Goal: Task Accomplishment & Management: Manage account settings

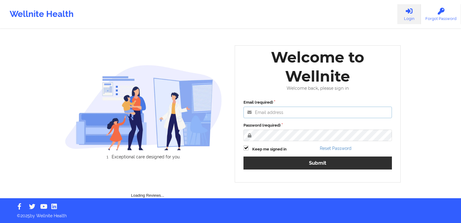
type input "[PERSON_NAME][EMAIL_ADDRESS][DOMAIN_NAME]"
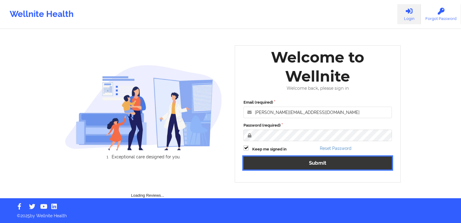
click at [320, 166] on button "Submit" at bounding box center [317, 162] width 148 height 13
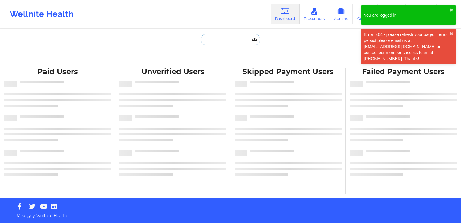
click at [219, 42] on input "text" at bounding box center [231, 39] width 60 height 11
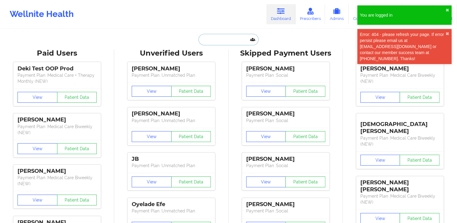
paste input "[EMAIL_ADDRESS][DOMAIN_NAME]"
type input "[EMAIL_ADDRESS][DOMAIN_NAME]"
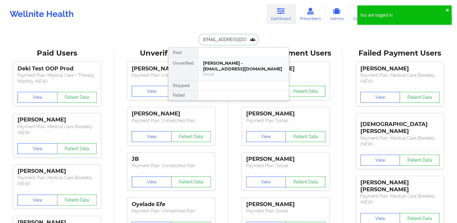
click at [210, 70] on div "[PERSON_NAME] - [EMAIL_ADDRESS][DOMAIN_NAME]" at bounding box center [243, 65] width 81 height 11
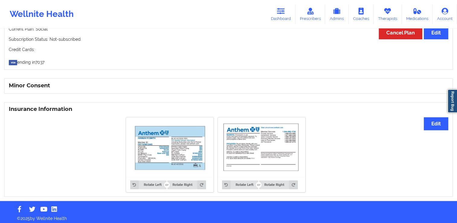
scroll to position [345, 0]
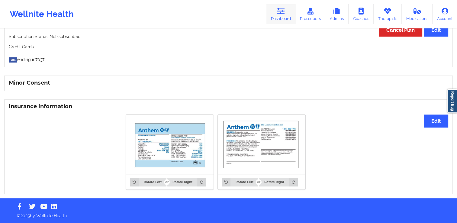
click at [289, 15] on link "Dashboard" at bounding box center [280, 14] width 29 height 20
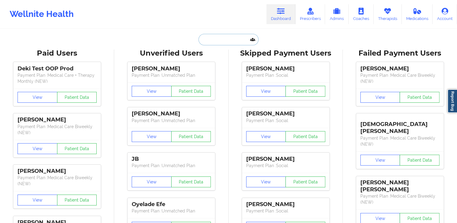
click at [239, 44] on input "text" at bounding box center [228, 39] width 60 height 11
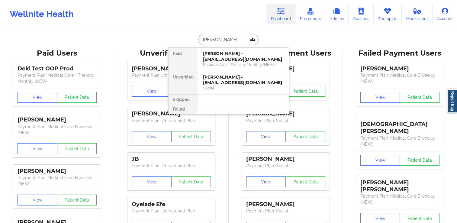
type input "[PERSON_NAME]"
click at [237, 61] on div "[PERSON_NAME] - [EMAIL_ADDRESS][DOMAIN_NAME]" at bounding box center [243, 56] width 81 height 11
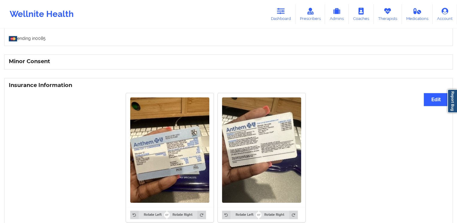
scroll to position [353, 0]
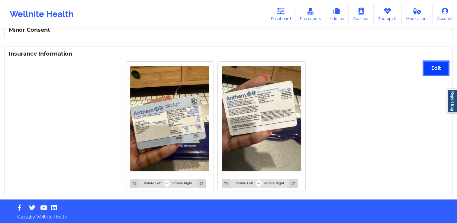
click at [440, 65] on button "Edit" at bounding box center [435, 68] width 24 height 13
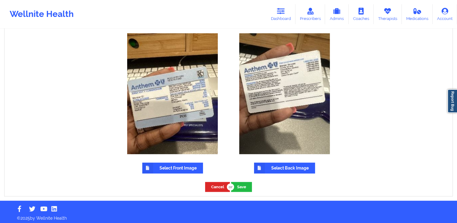
scroll to position [383, 0]
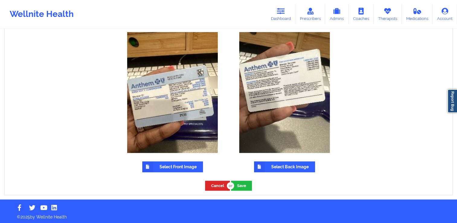
click at [177, 163] on label "Select Front Image" at bounding box center [172, 166] width 61 height 11
click at [0, 0] on input "Select Front Image" at bounding box center [0, 0] width 0 height 0
click at [183, 115] on img at bounding box center [172, 92] width 91 height 121
click at [175, 162] on label "Select Front Image" at bounding box center [172, 166] width 61 height 11
click at [0, 0] on input "Select Front Image" at bounding box center [0, 0] width 0 height 0
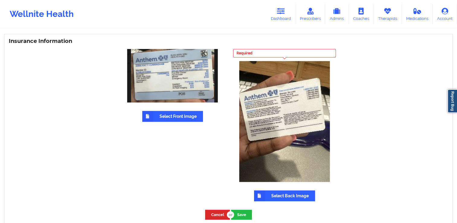
scroll to position [364, 0]
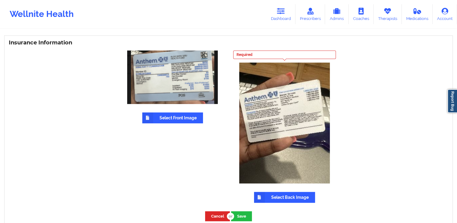
click at [276, 195] on label "Select Back Image" at bounding box center [284, 197] width 61 height 11
click at [0, 0] on input "Select Back Image" at bounding box center [0, 0] width 0 height 0
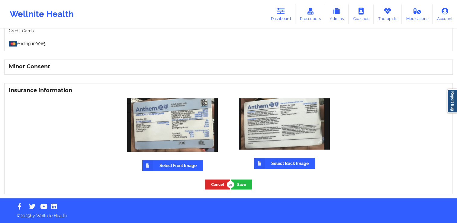
scroll to position [316, 0]
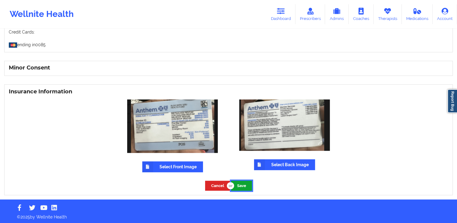
click at [243, 183] on button "Save" at bounding box center [241, 185] width 21 height 10
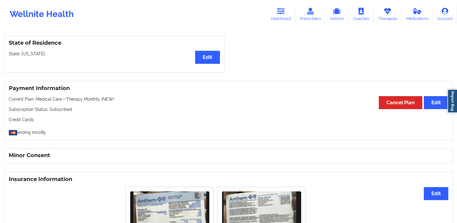
scroll to position [174, 0]
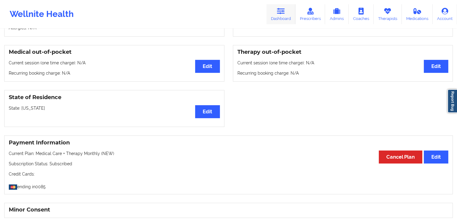
click at [281, 12] on icon at bounding box center [281, 11] width 8 height 7
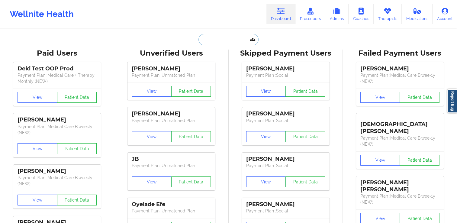
click at [216, 40] on input "text" at bounding box center [228, 39] width 60 height 11
paste input "[EMAIL_ADDRESS][DOMAIN_NAME]"
type input "[EMAIL_ADDRESS][DOMAIN_NAME]"
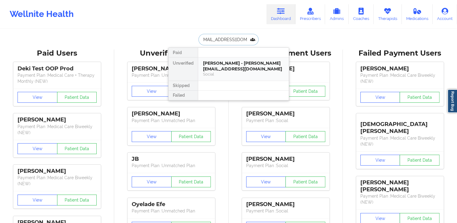
click at [223, 69] on div "[PERSON_NAME] - [PERSON_NAME][EMAIL_ADDRESS][DOMAIN_NAME]" at bounding box center [243, 65] width 81 height 11
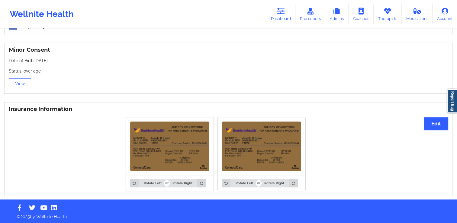
scroll to position [379, 0]
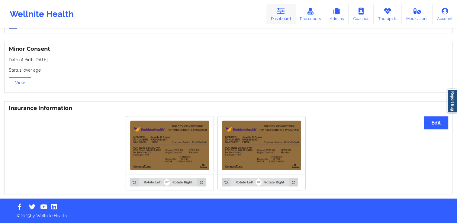
click at [285, 11] on icon at bounding box center [281, 11] width 8 height 7
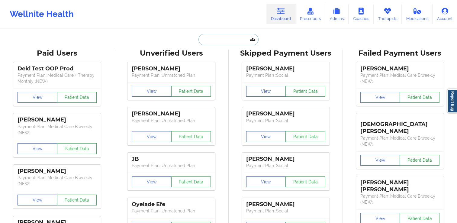
click at [222, 42] on input "text" at bounding box center [228, 39] width 60 height 11
paste input "[EMAIL_ADDRESS][DOMAIN_NAME]"
type input "[EMAIL_ADDRESS][DOMAIN_NAME]"
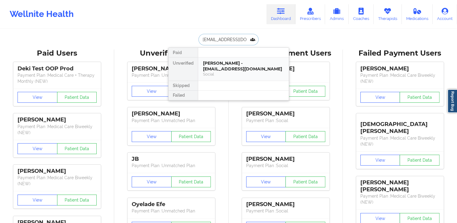
click at [229, 69] on div "[PERSON_NAME] - [EMAIL_ADDRESS][DOMAIN_NAME]" at bounding box center [243, 65] width 81 height 11
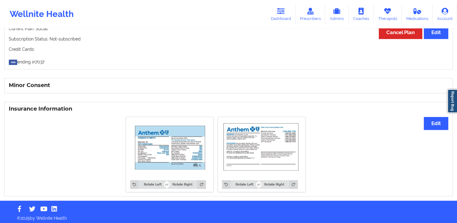
scroll to position [345, 0]
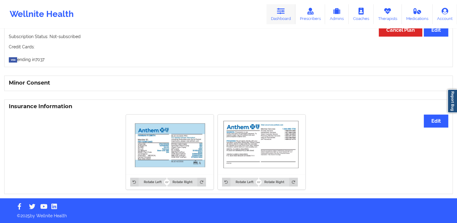
click at [277, 12] on link "Dashboard" at bounding box center [280, 14] width 29 height 20
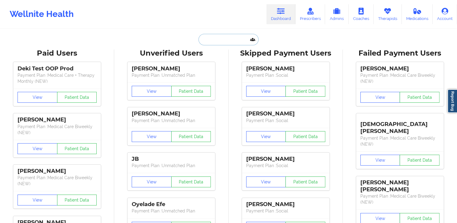
click at [215, 38] on input "text" at bounding box center [228, 39] width 60 height 11
paste input "[EMAIL_ADDRESS][DOMAIN_NAME]"
type input "[EMAIL_ADDRESS][DOMAIN_NAME]"
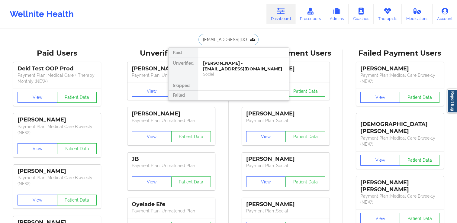
click at [224, 66] on div "[PERSON_NAME] - [EMAIL_ADDRESS][DOMAIN_NAME]" at bounding box center [243, 65] width 81 height 11
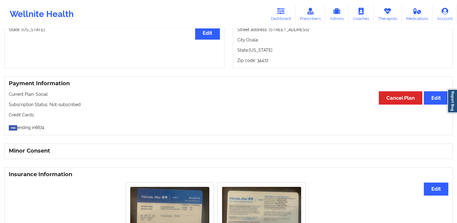
scroll to position [345, 0]
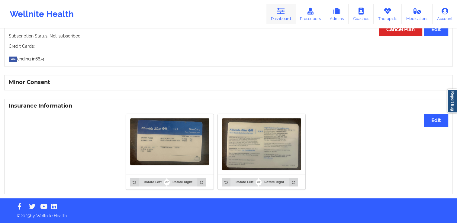
click at [288, 10] on link "Dashboard" at bounding box center [280, 14] width 29 height 20
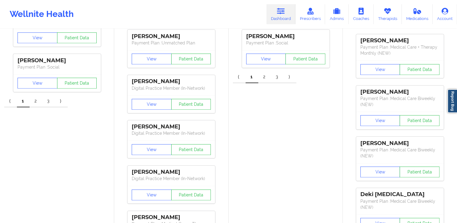
scroll to position [255, 0]
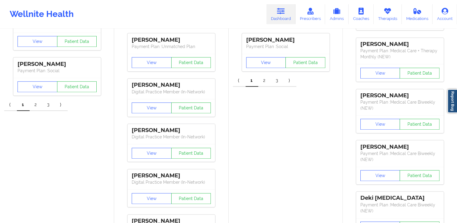
click at [279, 16] on link "Dashboard" at bounding box center [280, 14] width 29 height 20
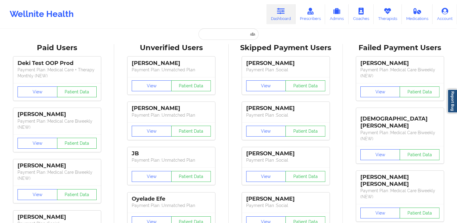
scroll to position [0, 0]
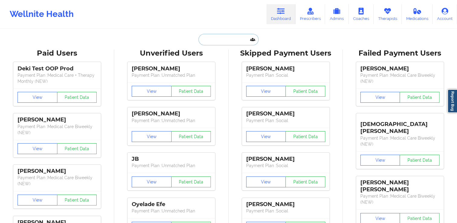
click at [224, 42] on input "text" at bounding box center [228, 39] width 60 height 11
paste input "[EMAIL_ADDRESS][DOMAIN_NAME]"
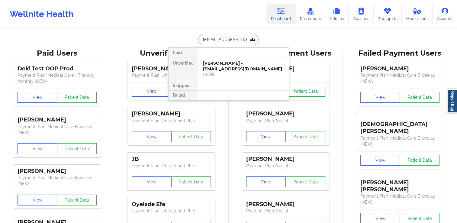
type input "[EMAIL_ADDRESS][DOMAIN_NAME]"
click at [236, 66] on div "[PERSON_NAME] - [EMAIL_ADDRESS][DOMAIN_NAME]" at bounding box center [243, 65] width 81 height 11
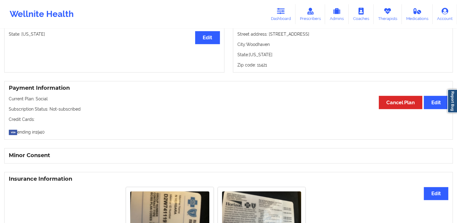
scroll to position [392, 0]
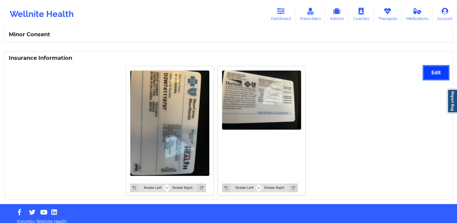
click at [431, 72] on button "Edit" at bounding box center [435, 72] width 24 height 13
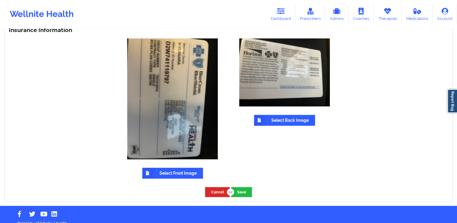
scroll to position [422, 0]
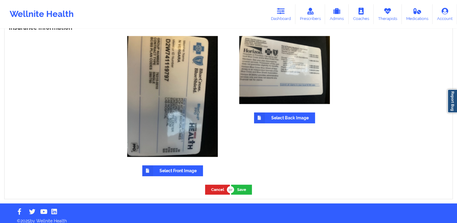
click at [171, 171] on label "Select Front Image" at bounding box center [172, 170] width 61 height 11
click at [0, 0] on input "Select Front Image" at bounding box center [0, 0] width 0 height 0
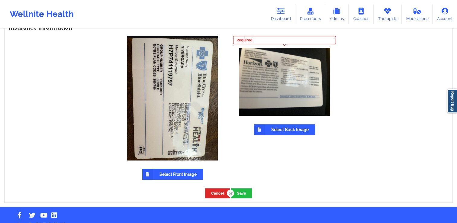
click at [278, 129] on label "Select Back Image" at bounding box center [284, 129] width 61 height 11
click at [0, 0] on input "Select Back Image" at bounding box center [0, 0] width 0 height 0
click at [275, 131] on label "Select Back Image" at bounding box center [284, 129] width 61 height 11
click at [0, 0] on input "Select Back Image" at bounding box center [0, 0] width 0 height 0
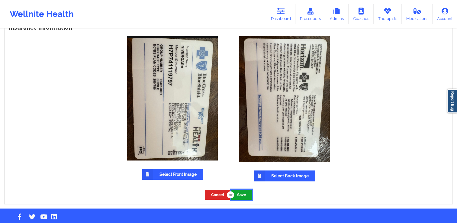
click at [245, 194] on button "Save" at bounding box center [241, 194] width 21 height 10
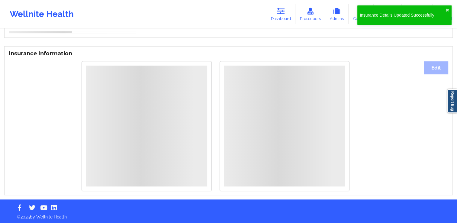
scroll to position [403, 0]
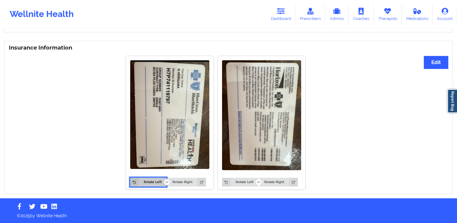
click at [147, 183] on button "Rotate Left" at bounding box center [148, 181] width 36 height 8
click at [183, 181] on button "Rotate Right" at bounding box center [186, 181] width 38 height 8
click at [431, 60] on button "Edit" at bounding box center [435, 62] width 24 height 13
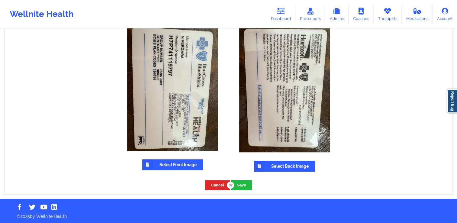
scroll to position [433, 0]
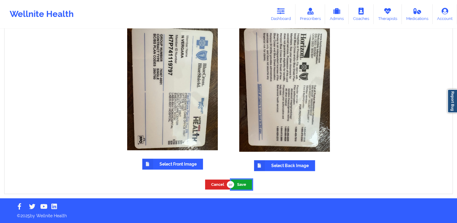
click at [244, 186] on button "Save" at bounding box center [241, 184] width 21 height 10
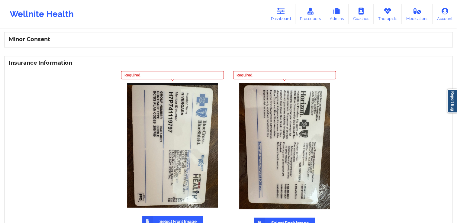
scroll to position [343, 0]
